Goal: Transaction & Acquisition: Book appointment/travel/reservation

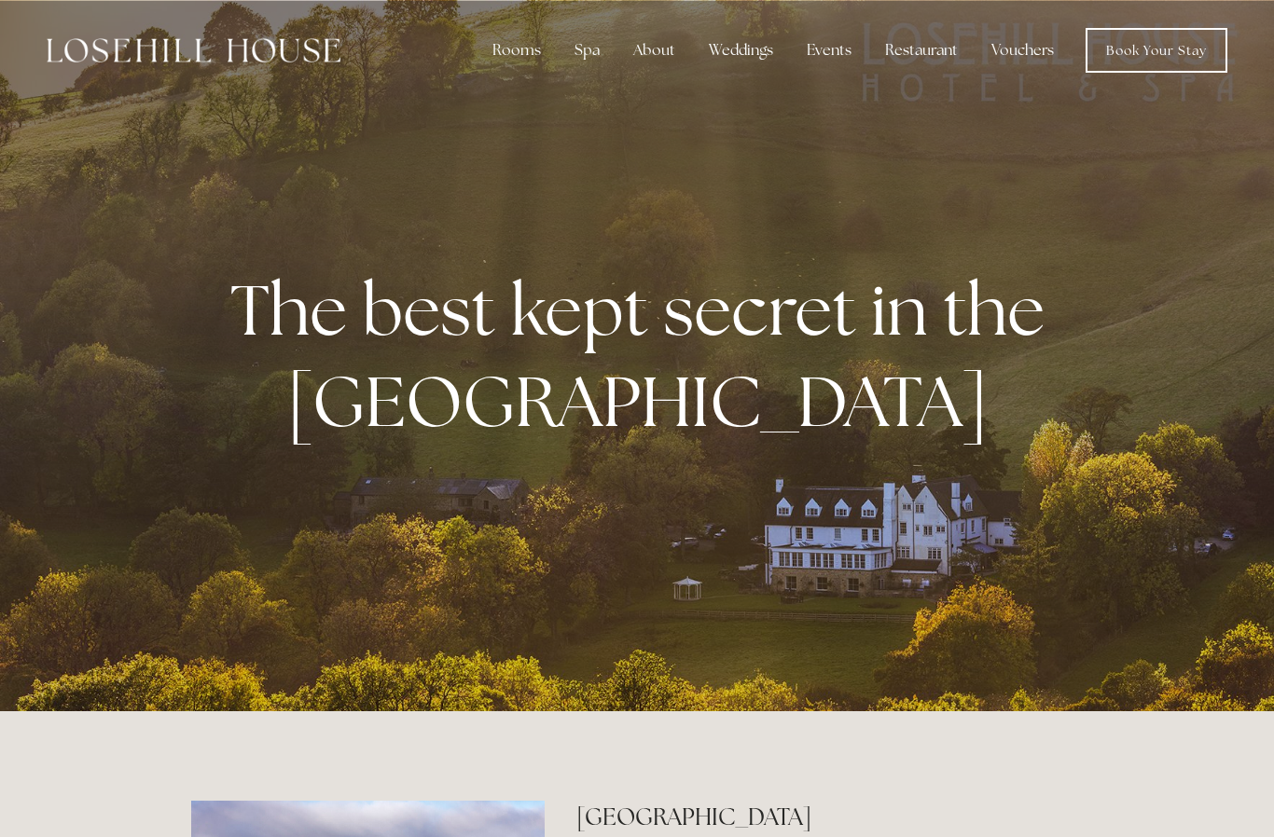
click at [1142, 56] on link "Book Your Stay" at bounding box center [1157, 50] width 142 height 45
click at [520, 62] on div "Rooms" at bounding box center [516, 50] width 78 height 37
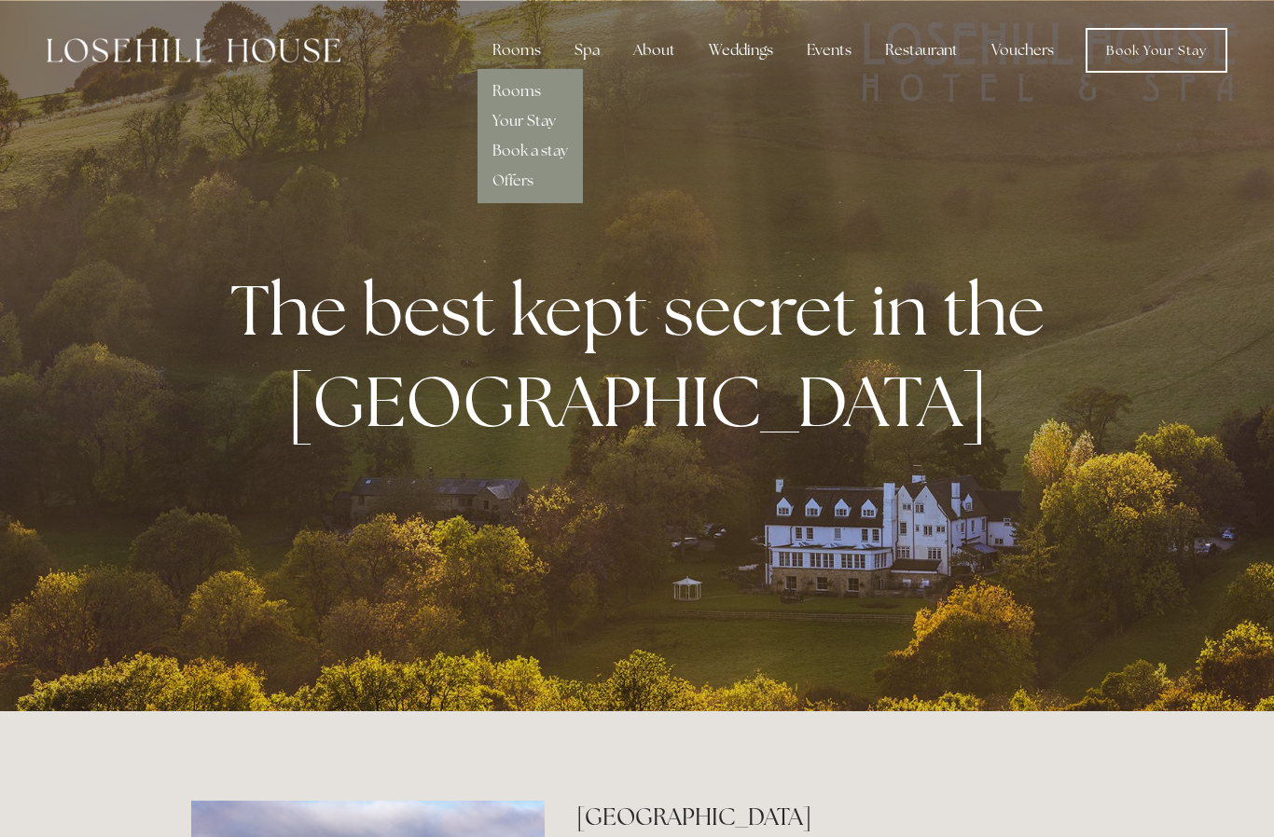
click at [519, 91] on link "Rooms" at bounding box center [516, 91] width 48 height 20
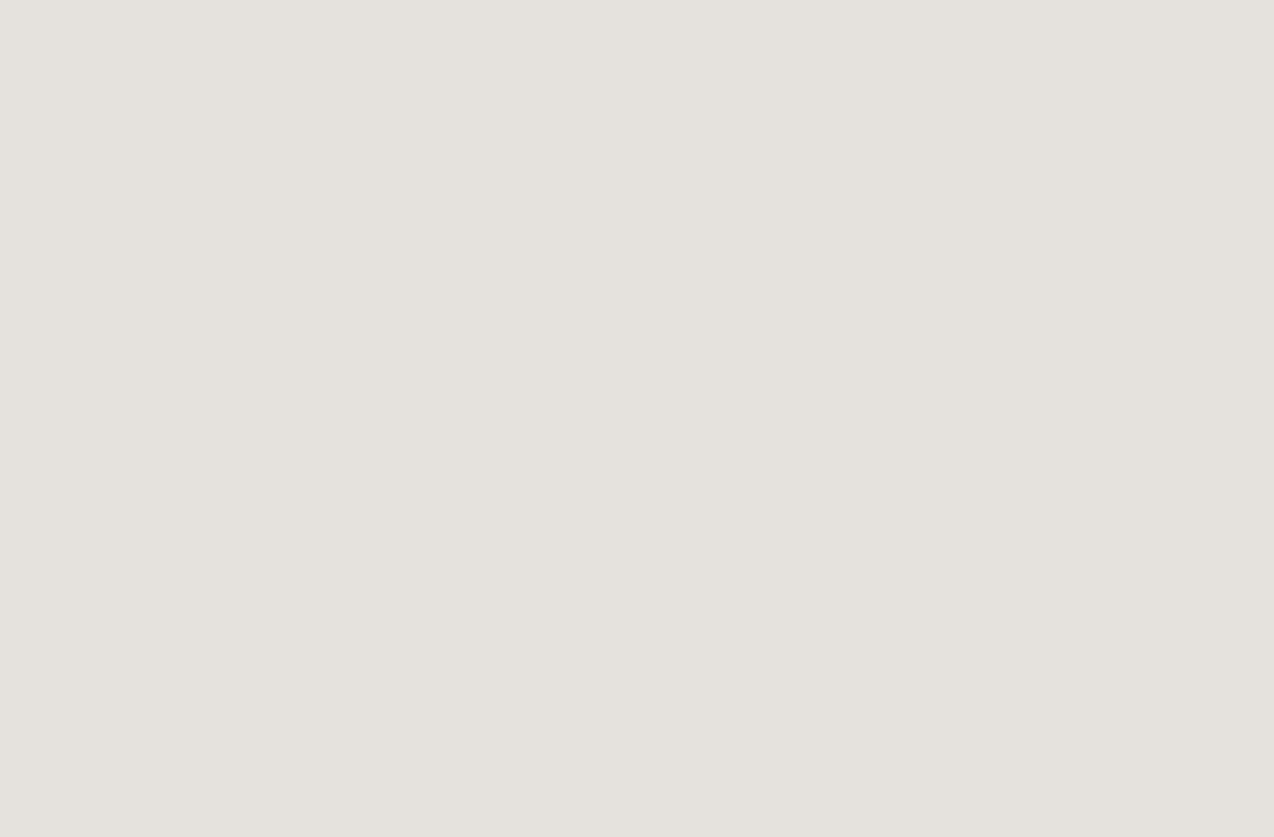
scroll to position [0, 16]
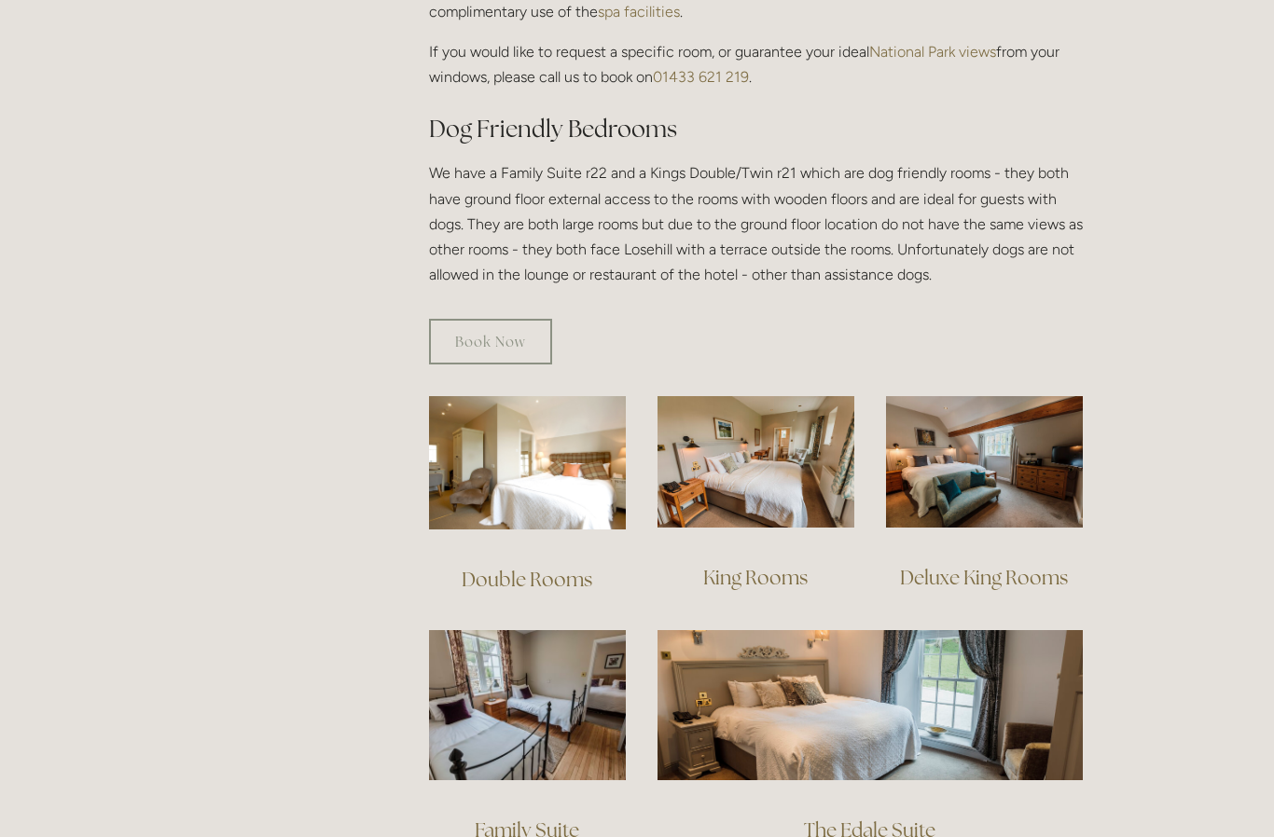
scroll to position [947, 0]
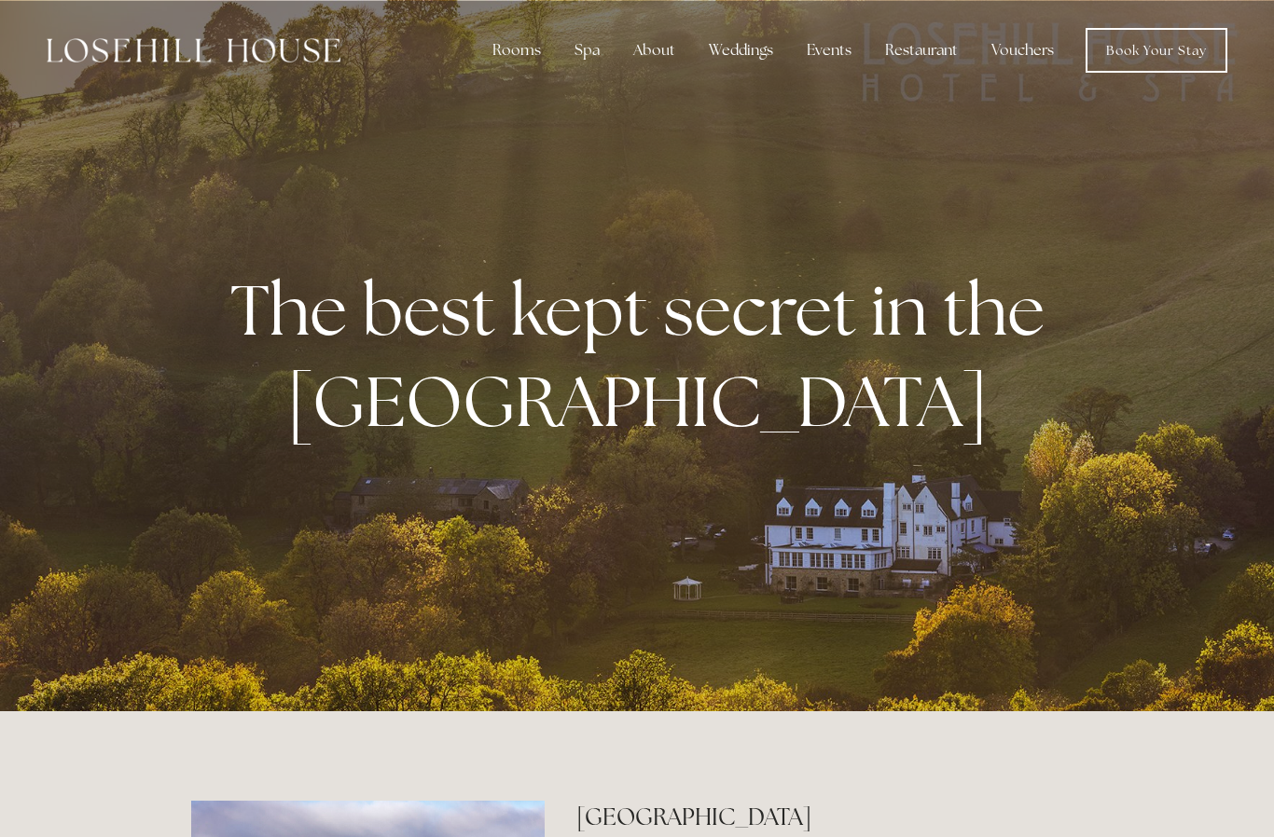
click at [1127, 59] on link "Book Your Stay" at bounding box center [1157, 50] width 142 height 45
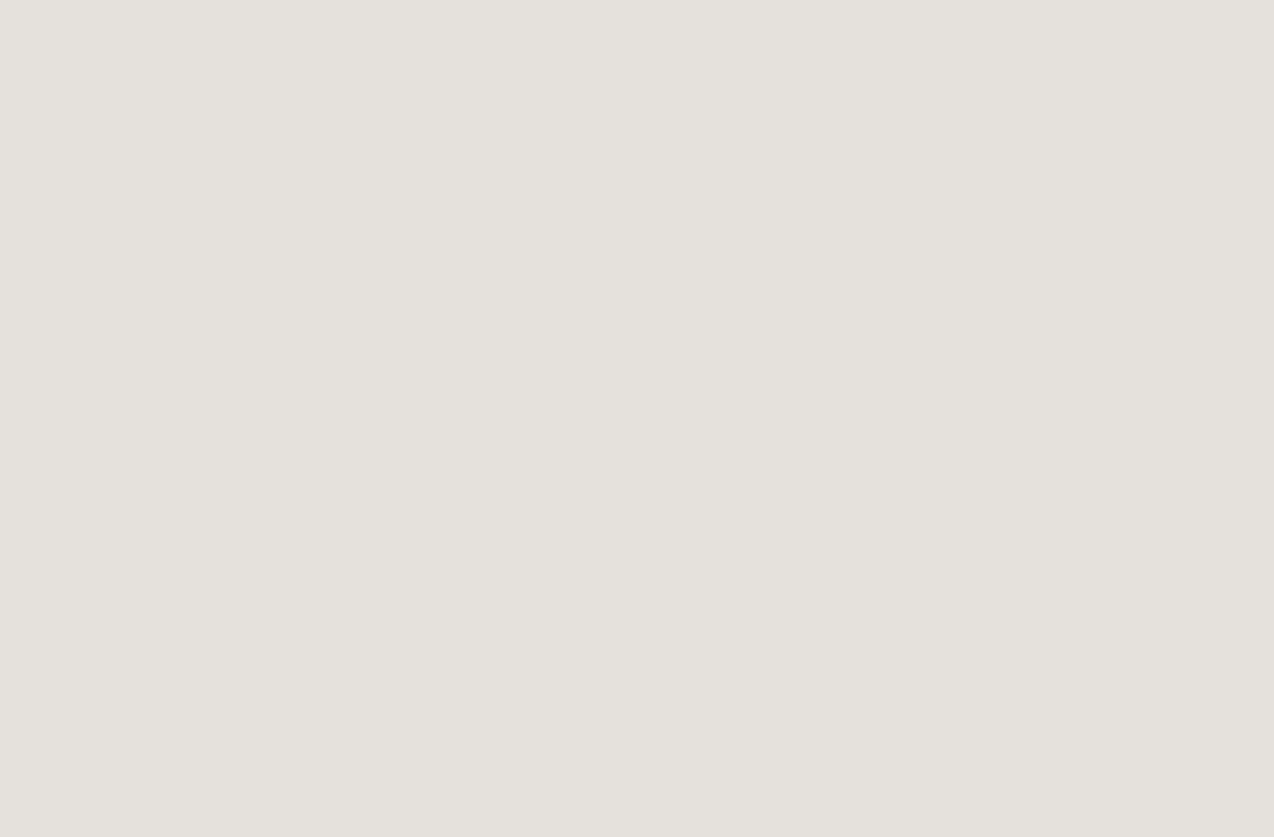
scroll to position [296, 0]
